Goal: Transaction & Acquisition: Purchase product/service

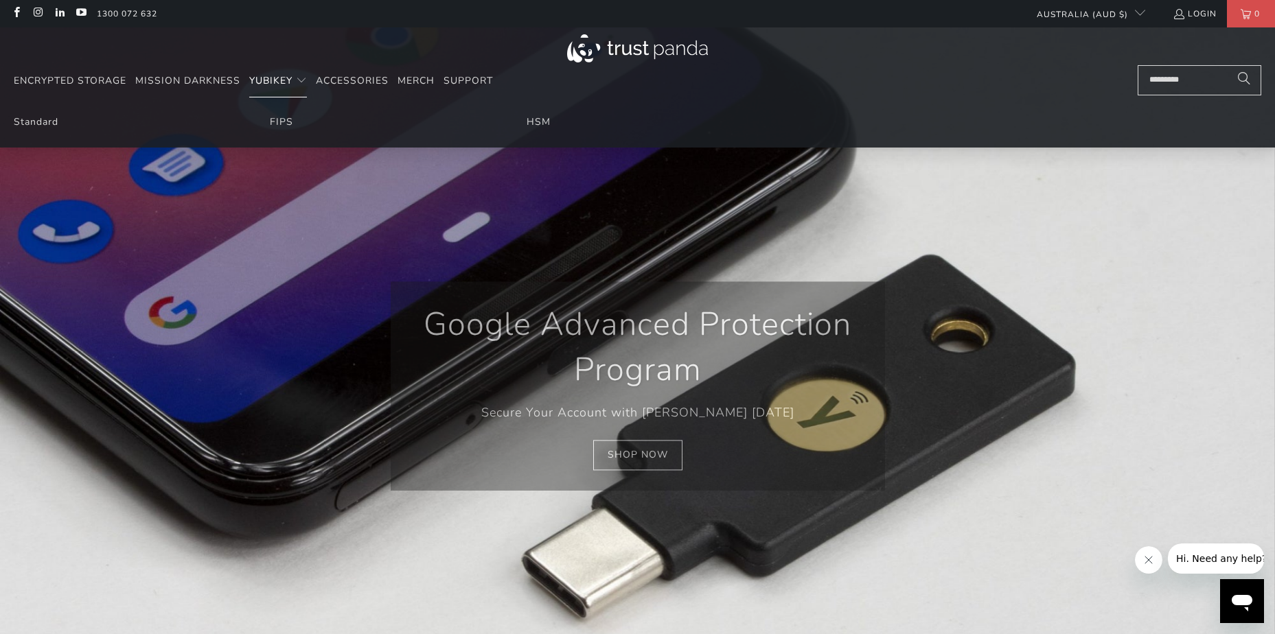
scroll to position [0, 511]
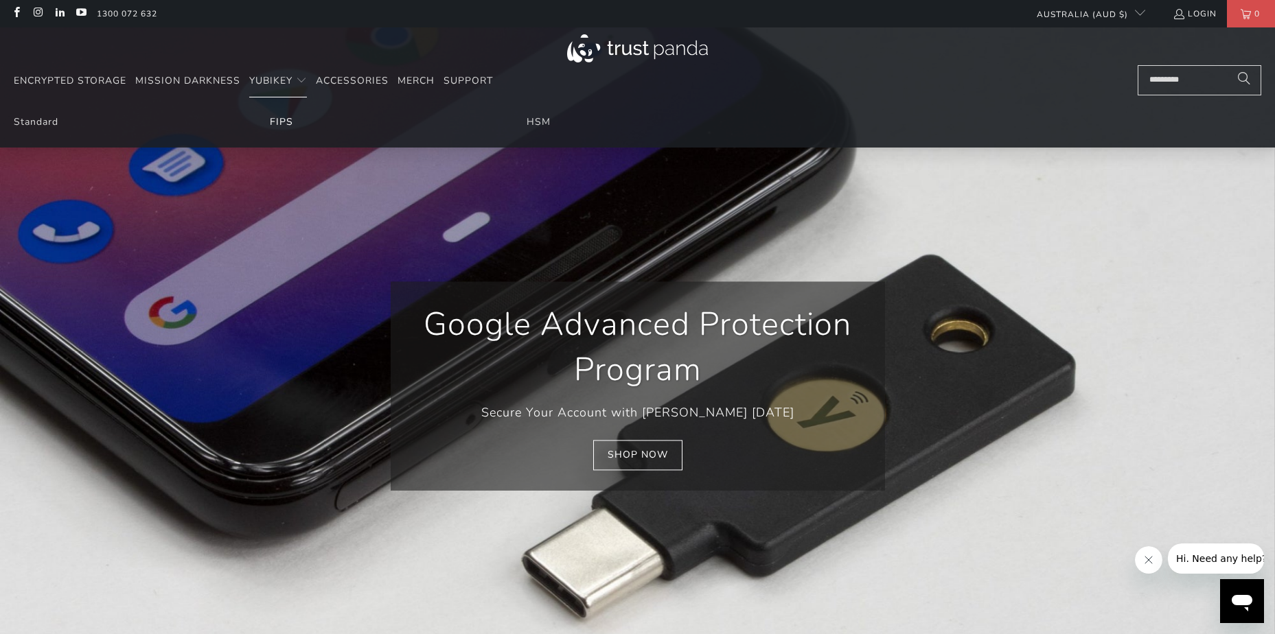
click at [275, 121] on link "FIPS" at bounding box center [281, 121] width 23 height 13
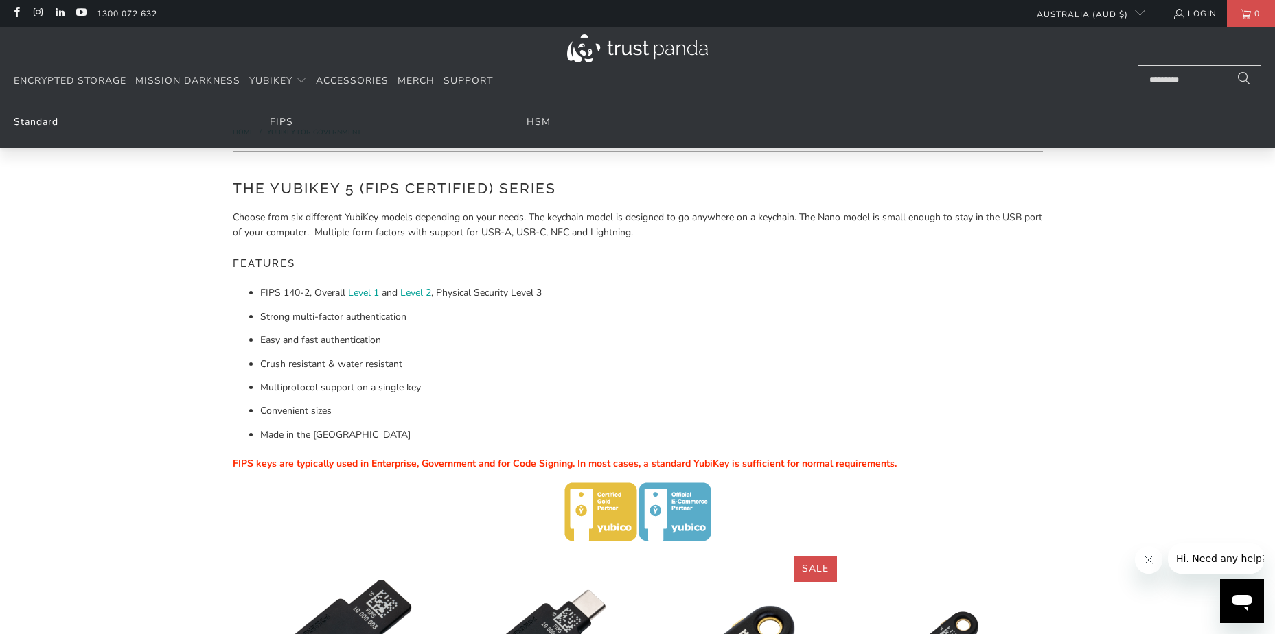
click at [55, 124] on link "Standard" at bounding box center [36, 121] width 45 height 13
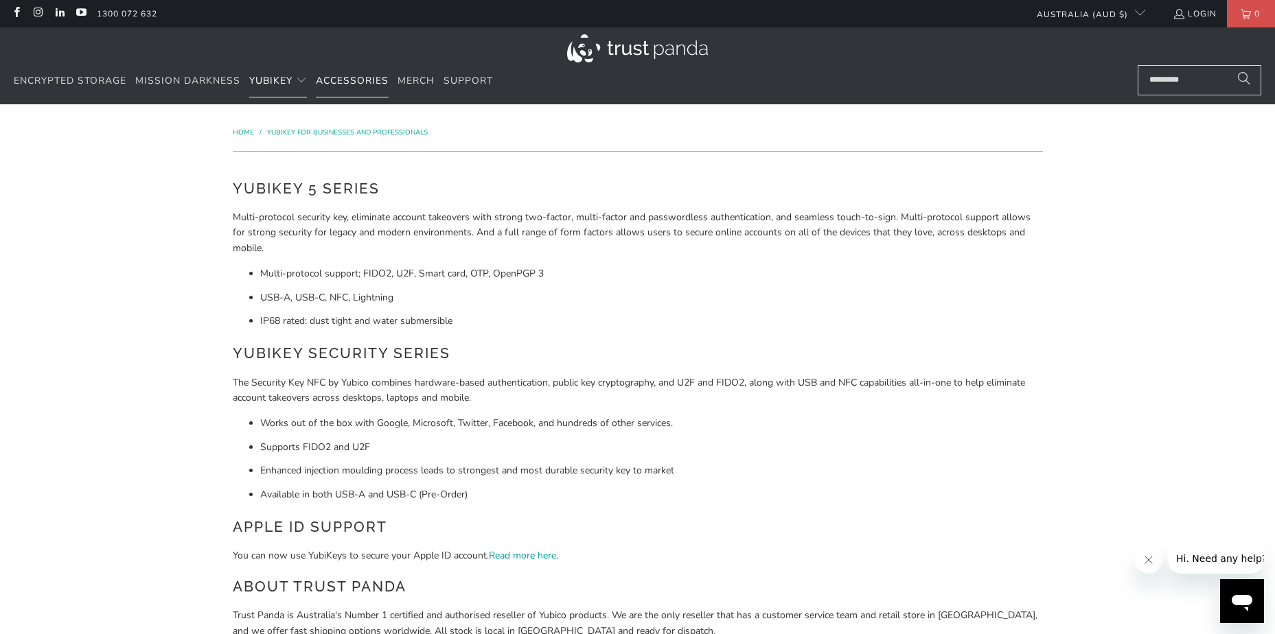
click at [355, 82] on span "Accessories" at bounding box center [352, 80] width 73 height 13
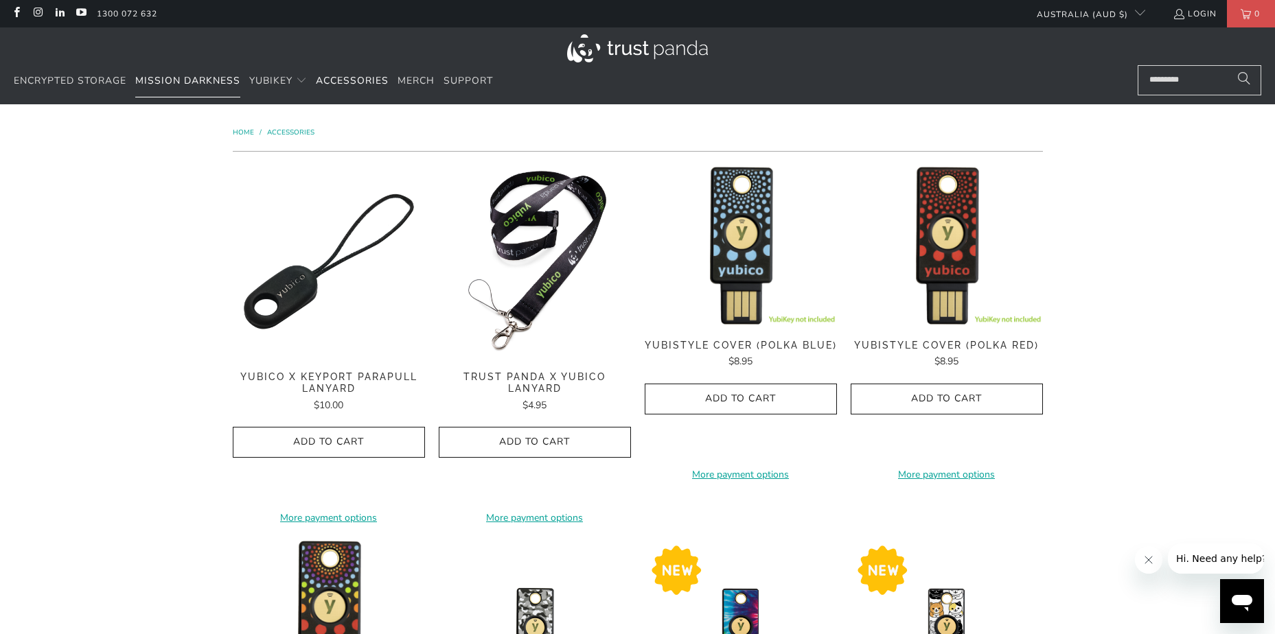
click at [157, 86] on span "Mission Darkness" at bounding box center [187, 80] width 105 height 13
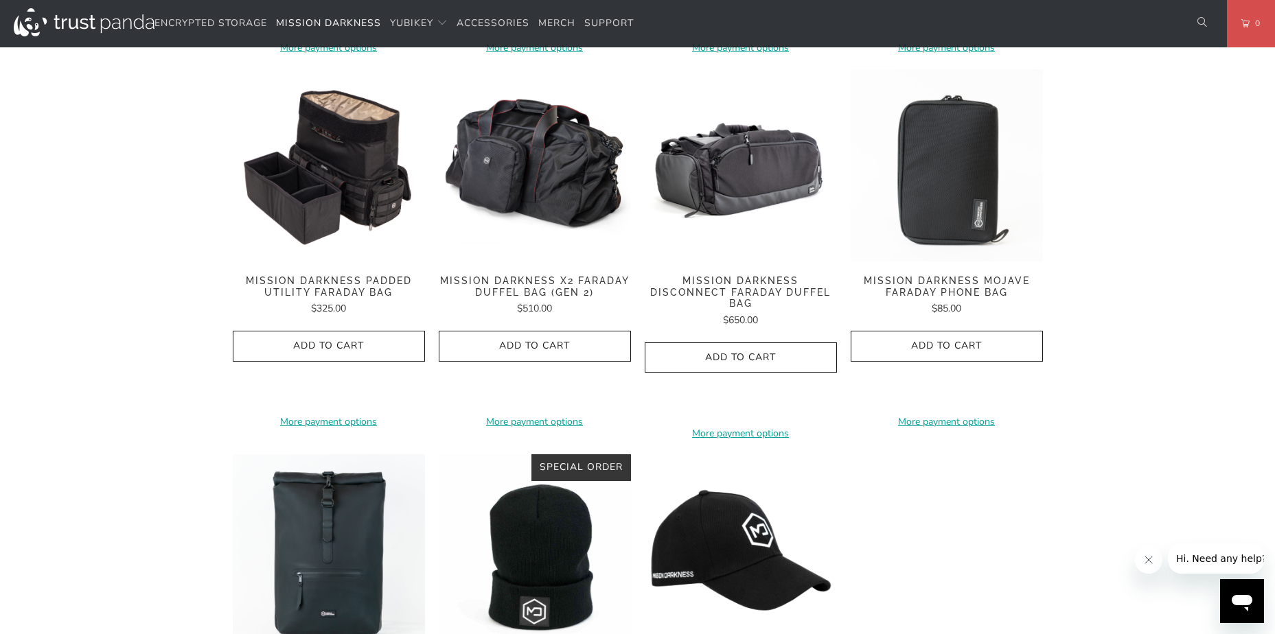
scroll to position [1785, 0]
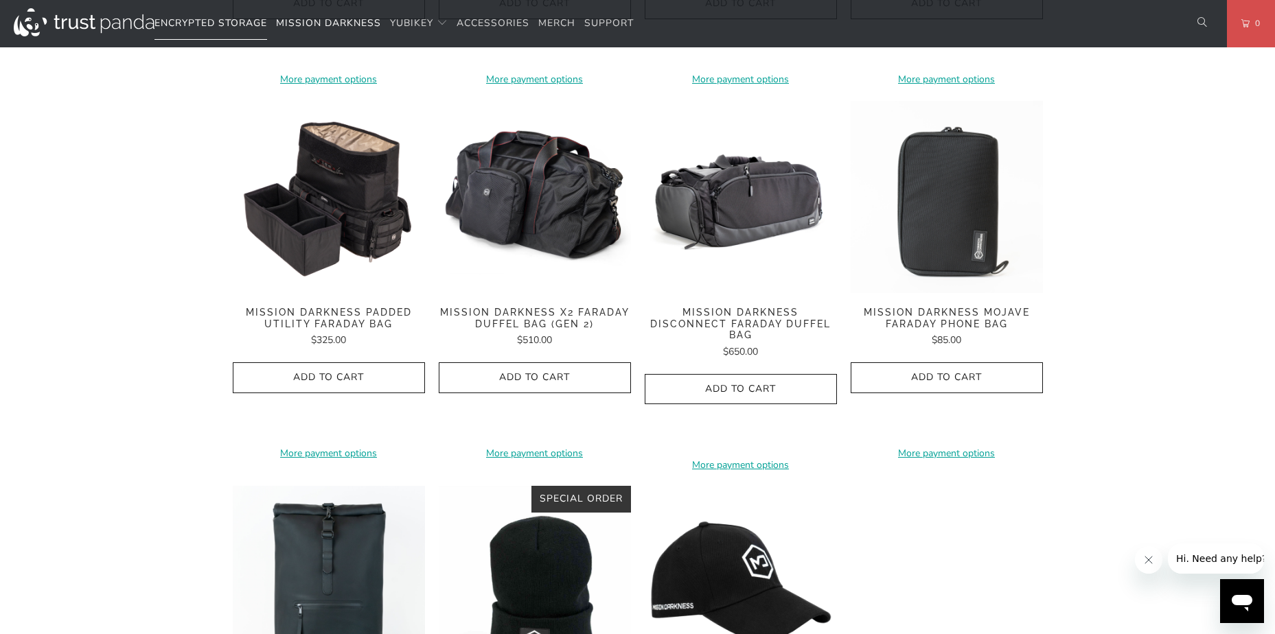
click at [187, 19] on span "Encrypted Storage" at bounding box center [210, 22] width 113 height 13
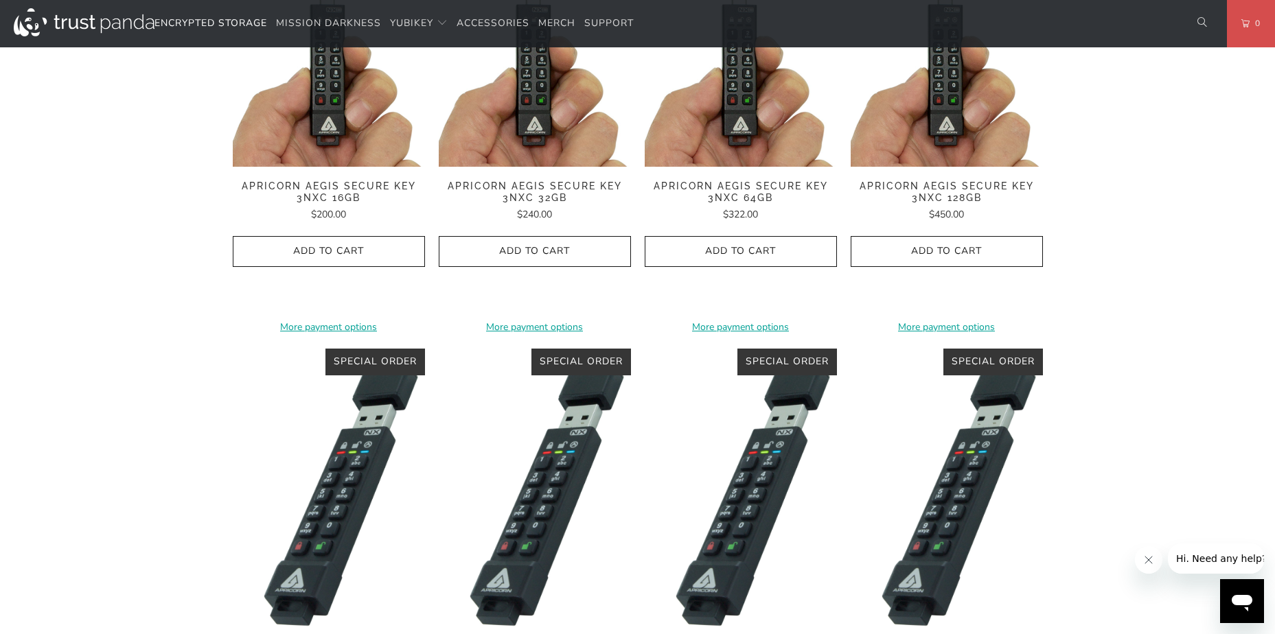
scroll to position [343, 0]
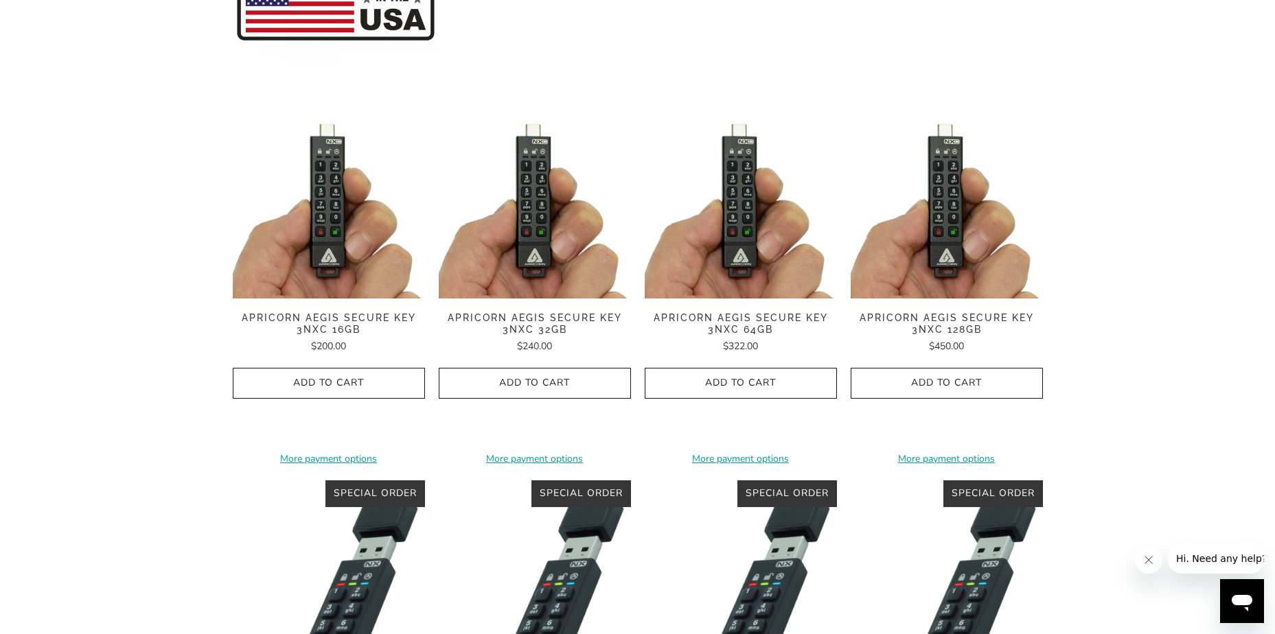
click at [946, 183] on img at bounding box center [947, 202] width 192 height 192
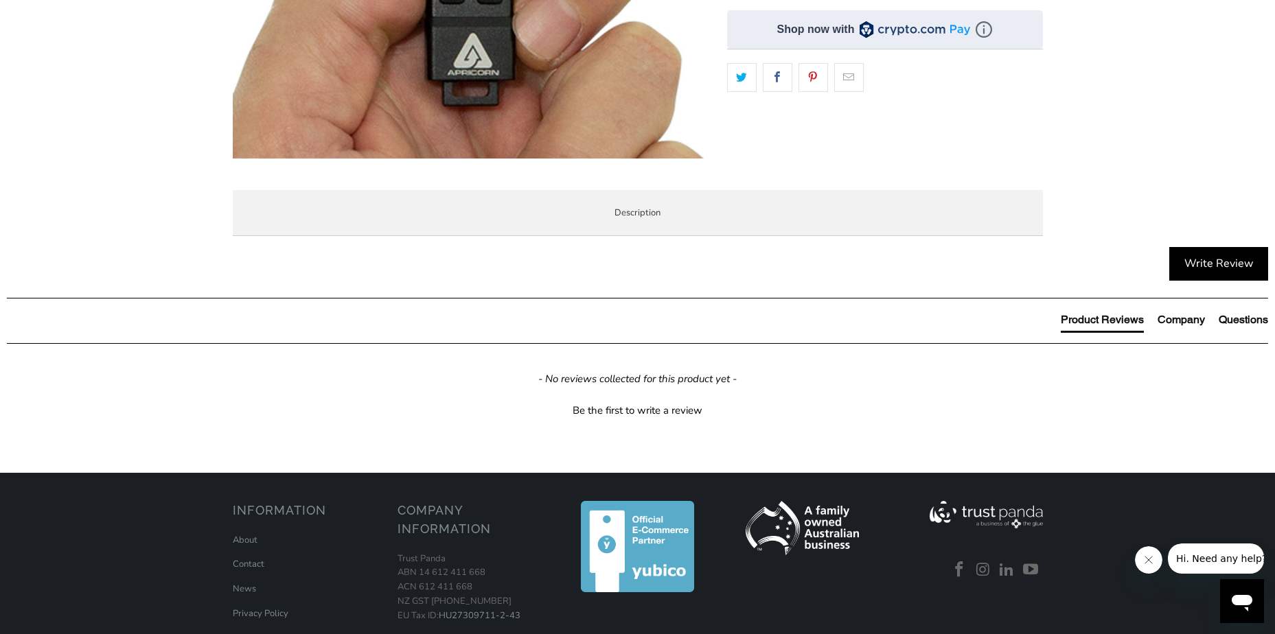
scroll to position [549, 0]
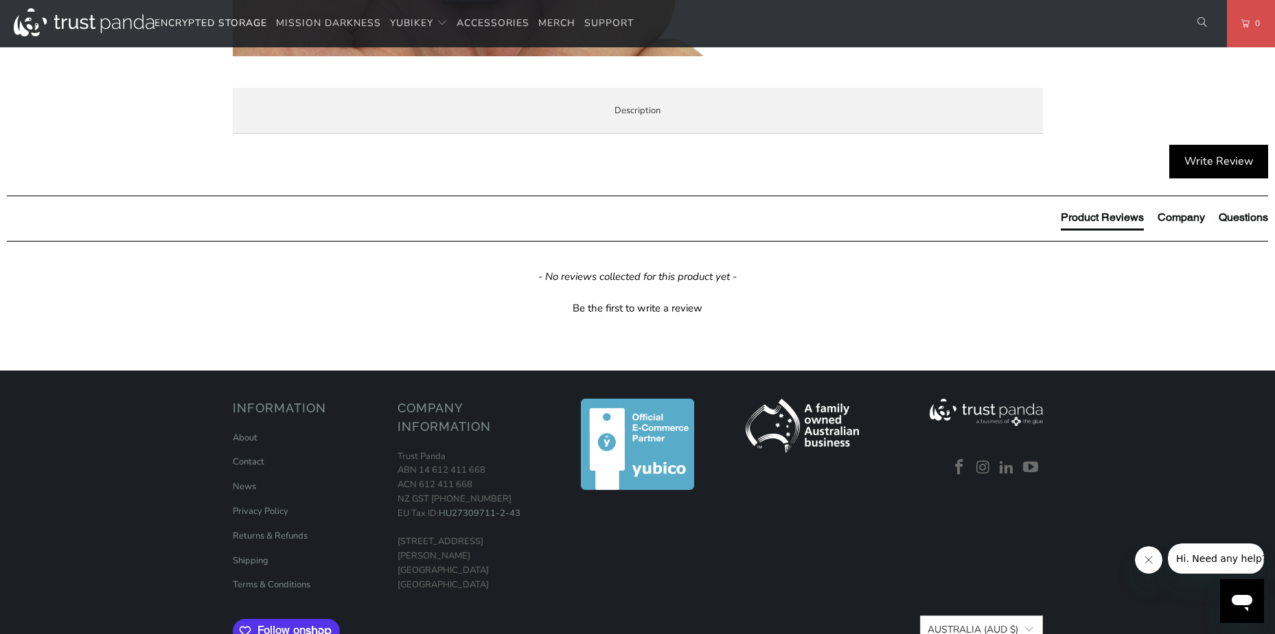
click at [0, 0] on p "Apicorn Aegis Secure Key 3NXC Flash Drive - The first encrypted USB flash key t…" at bounding box center [0, 0] width 0 height 0
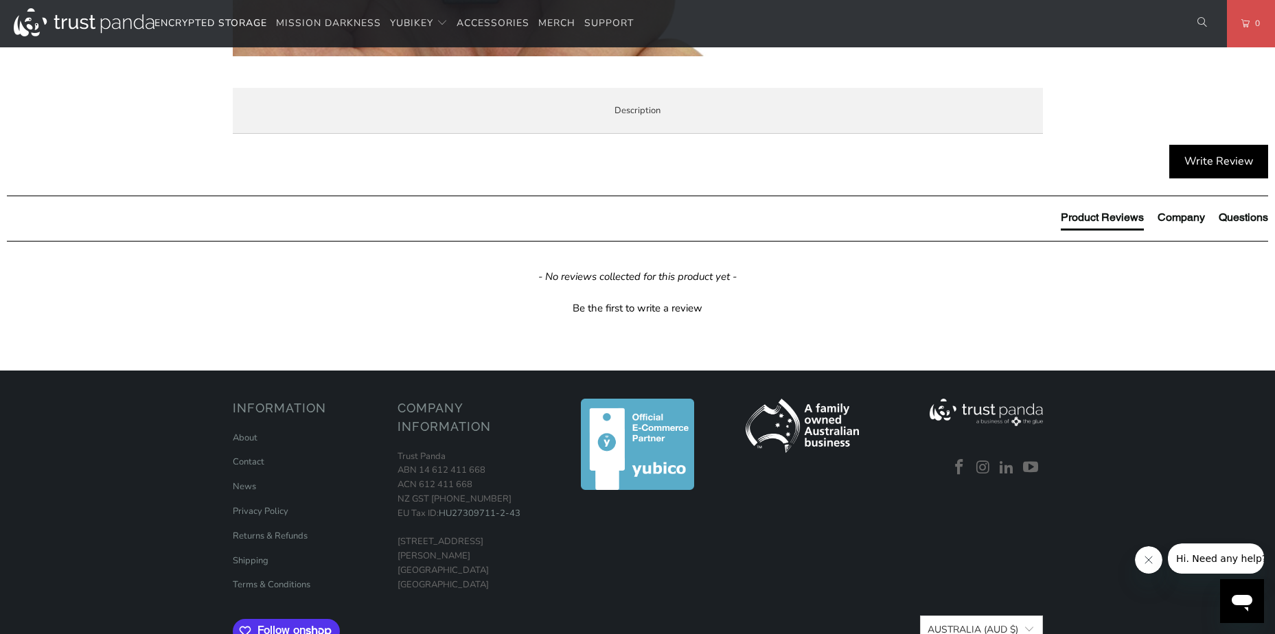
click at [0, 0] on p "Apicorn Aegis Secure Key 3NXC Flash Drive - The first encrypted USB flash key t…" at bounding box center [0, 0] width 0 height 0
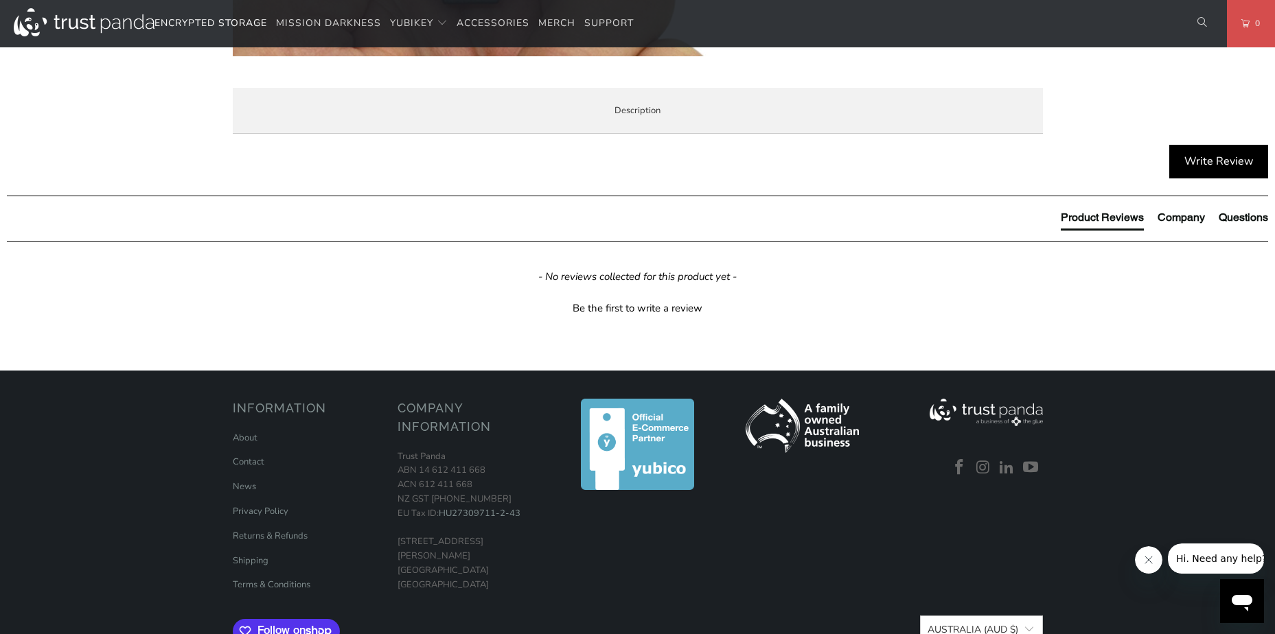
drag, startPoint x: 284, startPoint y: 231, endPoint x: 649, endPoint y: 261, distance: 365.8
click at [0, 0] on p "Apicorn Aegis Secure Key 3NXC Flash Drive - The first encrypted USB flash key t…" at bounding box center [0, 0] width 0 height 0
drag, startPoint x: 649, startPoint y: 261, endPoint x: 249, endPoint y: 233, distance: 401.2
click at [0, 0] on div "Overview Specifications Enterprise and Government Local Service & Support Overv…" at bounding box center [0, 0] width 0 height 0
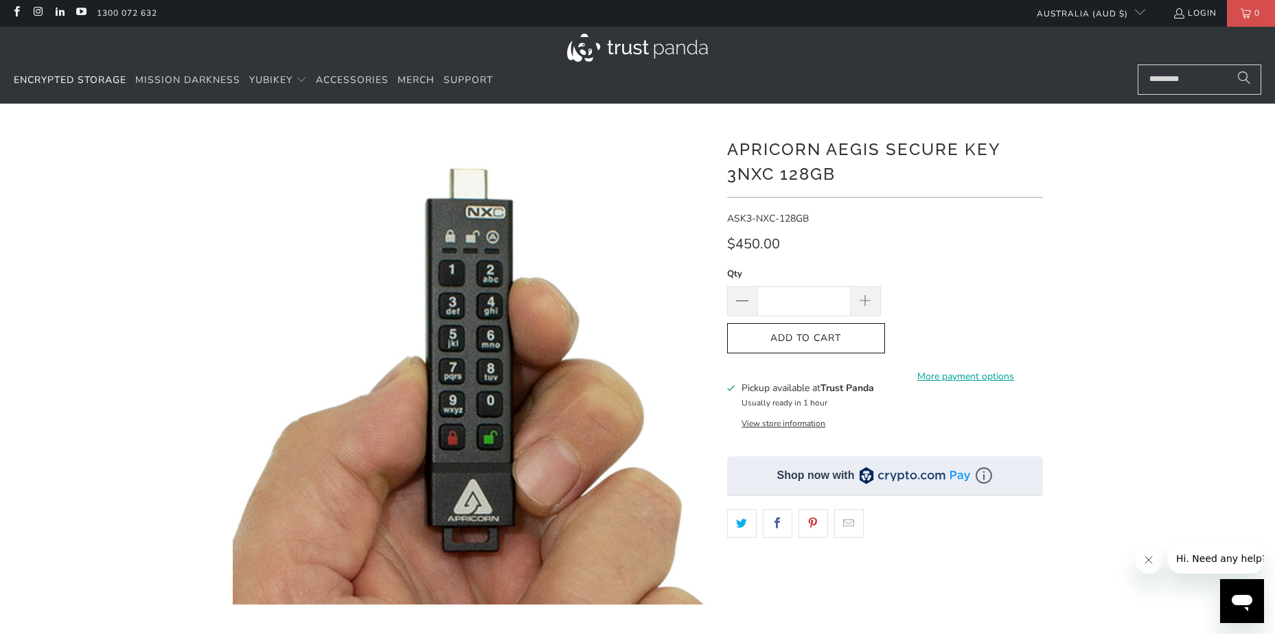
scroll to position [0, 0]
